Goal: Information Seeking & Learning: Learn about a topic

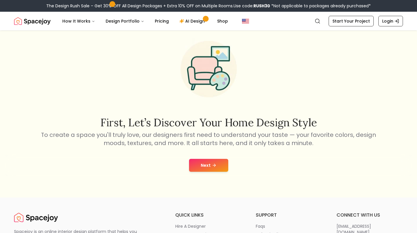
click at [209, 164] on button "Next" at bounding box center [208, 165] width 39 height 13
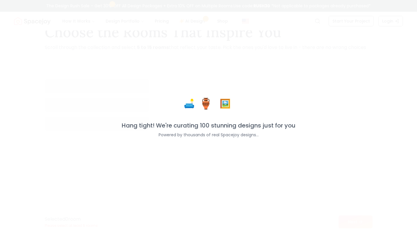
scroll to position [29, 0]
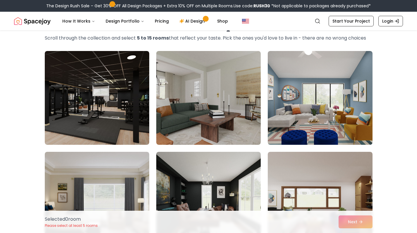
scroll to position [19, 0]
